Goal: Obtain resource: Obtain resource

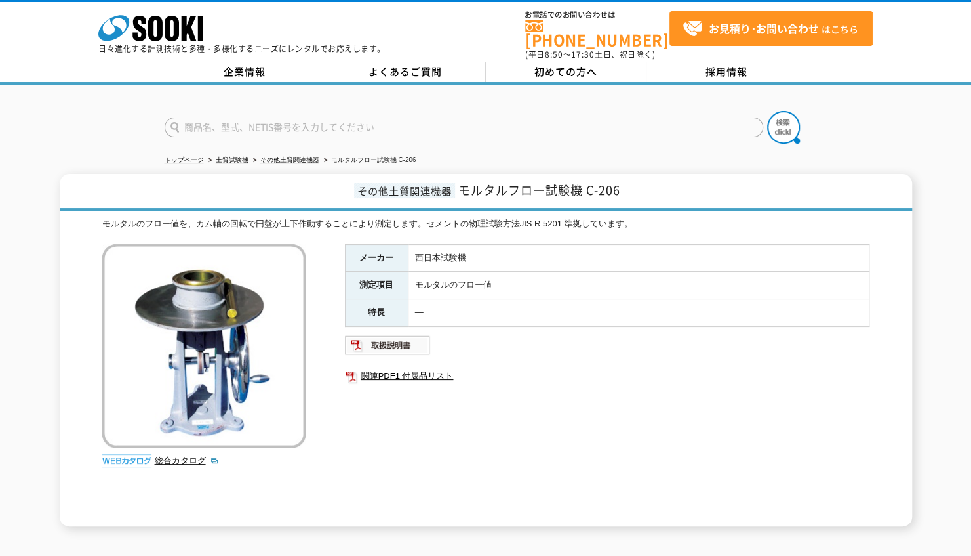
click at [567, 403] on div "メーカー 西日本試験機 測定項目 モルタルのフロー値 特長 ― 関連PDF1 付属品リスト" at bounding box center [607, 385] width 525 height 282
click at [182, 455] on link "総合カタログ" at bounding box center [187, 460] width 64 height 10
click at [411, 338] on img at bounding box center [388, 344] width 86 height 21
drag, startPoint x: 635, startPoint y: 182, endPoint x: 464, endPoint y: 190, distance: 171.4
click at [464, 190] on h1 "その他土質関連機器 モルタルフロー試験機 C-206" at bounding box center [486, 192] width 853 height 37
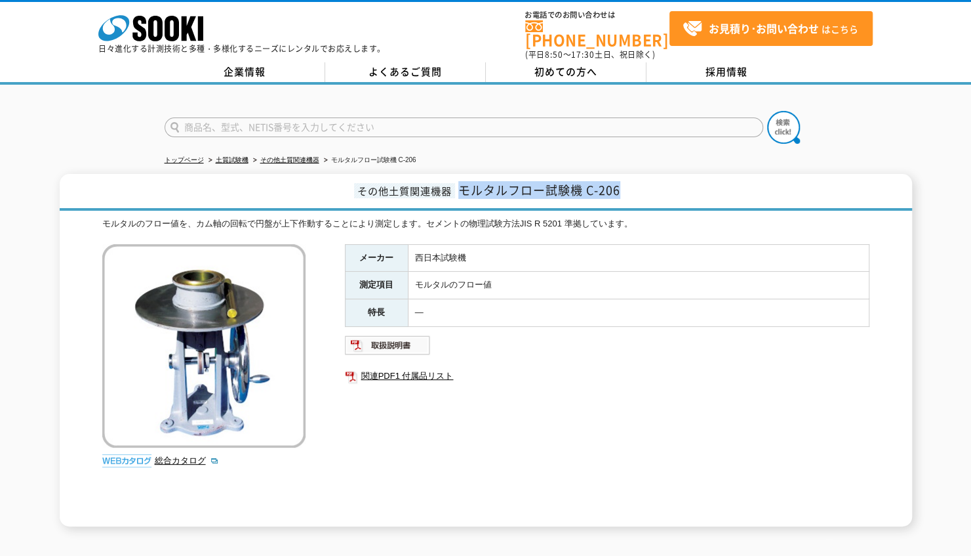
drag, startPoint x: 464, startPoint y: 190, endPoint x: 474, endPoint y: 186, distance: 10.9
copy span "モルタルフロー試験機 C-206"
click at [158, 455] on link "総合カタログ" at bounding box center [187, 460] width 64 height 10
click at [415, 334] on img at bounding box center [388, 344] width 86 height 21
